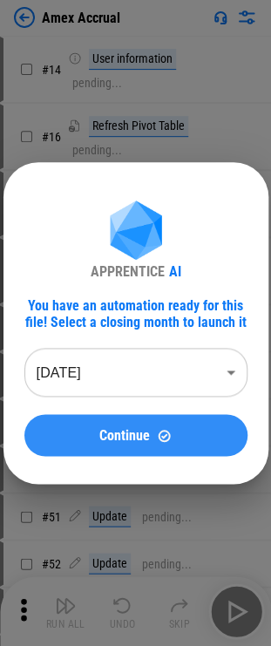
click at [147, 213] on button "Continue" at bounding box center [135, 435] width 223 height 42
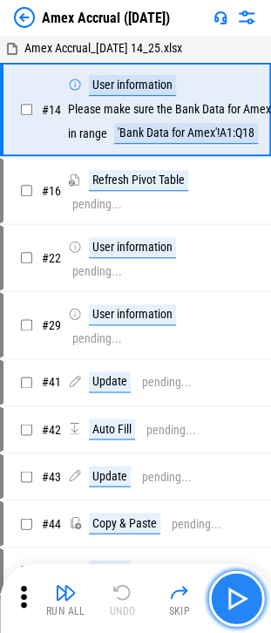
click at [227, 213] on button "button" at bounding box center [236, 598] width 56 height 56
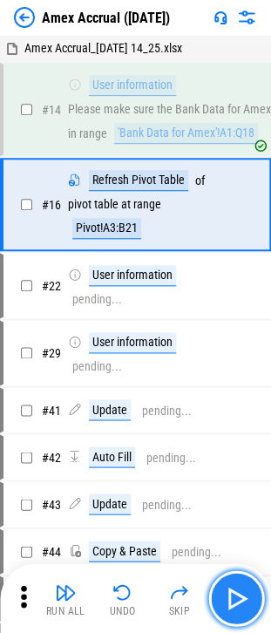
click at [234, 213] on img "button" at bounding box center [236, 598] width 28 height 28
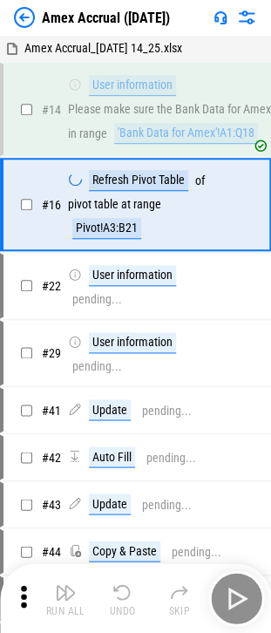
click at [234, 213] on div "Run All Undo Skip" at bounding box center [137, 598] width 254 height 56
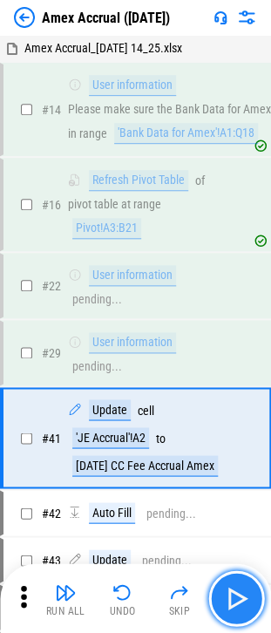
click at [234, 213] on img "button" at bounding box center [236, 598] width 28 height 28
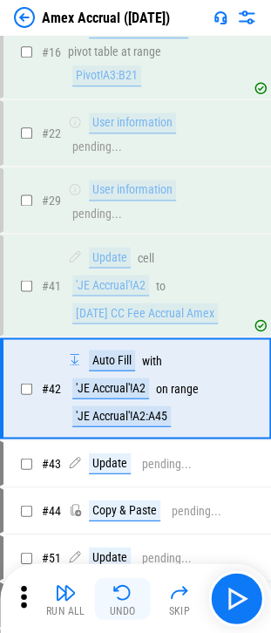
scroll to position [221, 0]
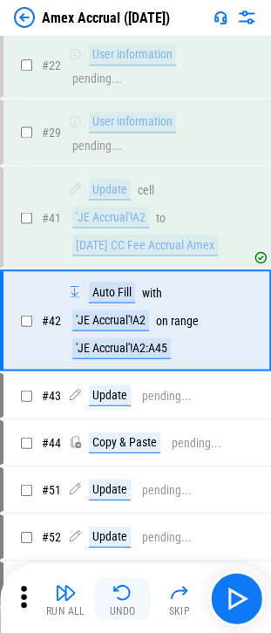
click at [141, 213] on button "Undo" at bounding box center [123, 598] width 56 height 42
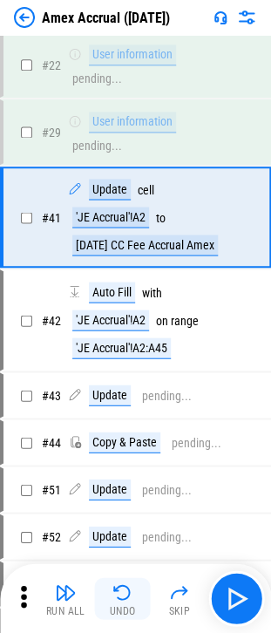
click at [129, 213] on img "button" at bounding box center [122, 591] width 21 height 21
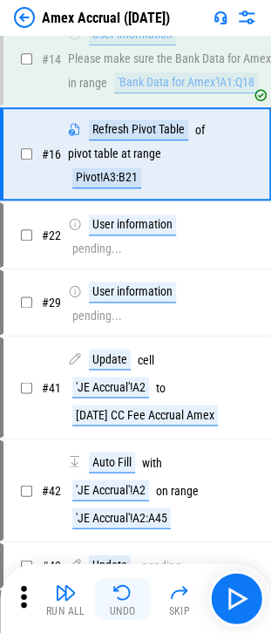
scroll to position [0, 0]
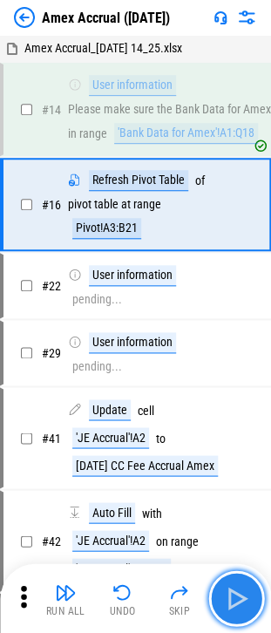
click at [230, 213] on img "button" at bounding box center [236, 598] width 28 height 28
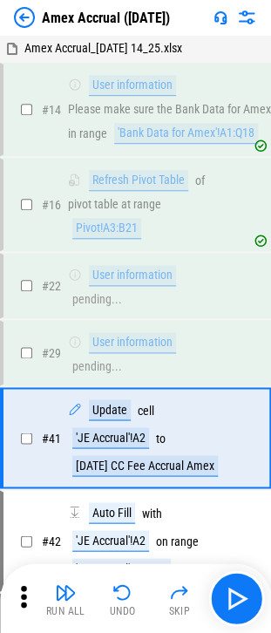
click at [114, 213] on div "User information" at bounding box center [132, 342] width 87 height 21
click at [111, 213] on div "pending..." at bounding box center [97, 366] width 50 height 13
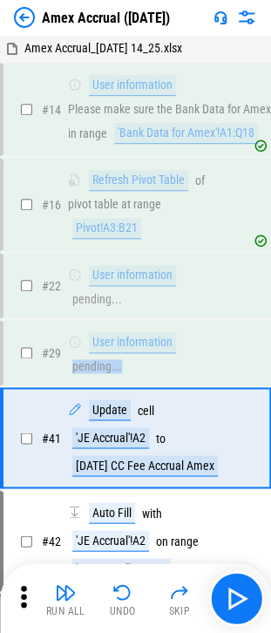
click at [111, 213] on div "pending..." at bounding box center [97, 366] width 50 height 13
click at [112, 213] on div "pending..." at bounding box center [97, 366] width 50 height 13
click at [30, 213] on icon at bounding box center [23, 596] width 26 height 26
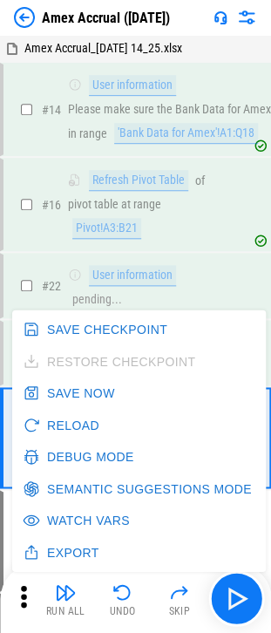
click at [66, 213] on button "Debug Mode" at bounding box center [80, 456] width 122 height 32
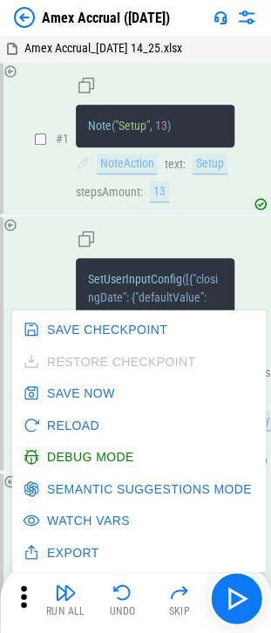
click at [193, 180] on div "NoteAction text : Setup stepsAmount : 13" at bounding box center [155, 177] width 159 height 49
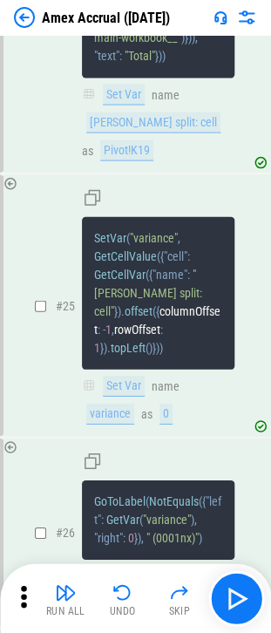
scroll to position [5927, 0]
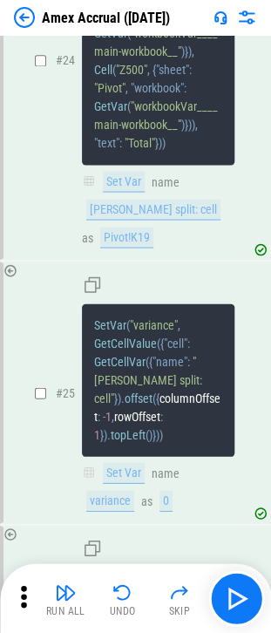
click at [127, 150] on span ""Total"" at bounding box center [140, 143] width 31 height 14
click at [126, 150] on span ""Total"" at bounding box center [140, 143] width 31 height 14
click at [126, 165] on pre "SetVar ( "[PERSON_NAME] split: cell" , FindCell ( { "range" : RangeAddress ( Ce…" at bounding box center [158, 33] width 153 height 262
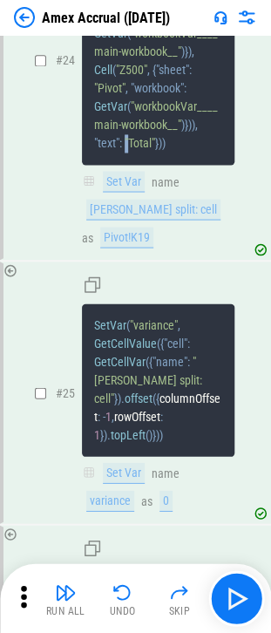
click at [126, 165] on pre "SetVar ( "[PERSON_NAME] split: cell" , FindCell ( { "range" : RangeAddress ( Ce…" at bounding box center [158, 33] width 153 height 262
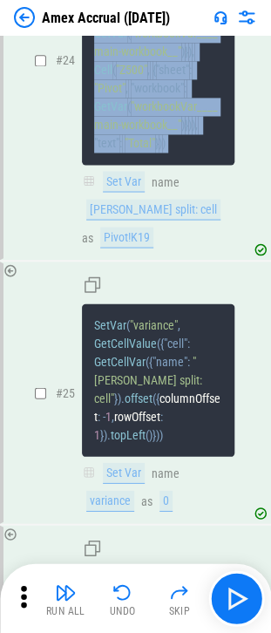
click at [126, 165] on pre "SetVar ( "[PERSON_NAME] split: cell" , FindCell ( { "range" : RangeAddress ( Ce…" at bounding box center [158, 33] width 153 height 262
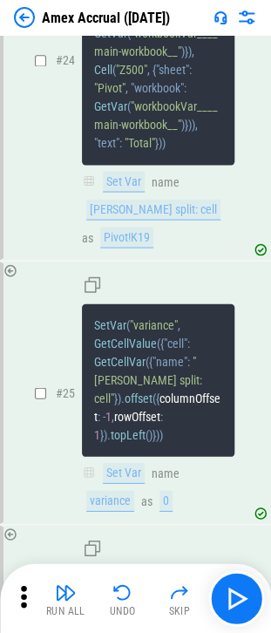
click at [132, 213] on div "Pivot!K19" at bounding box center [126, 237] width 53 height 21
